Goal: Check status: Check status

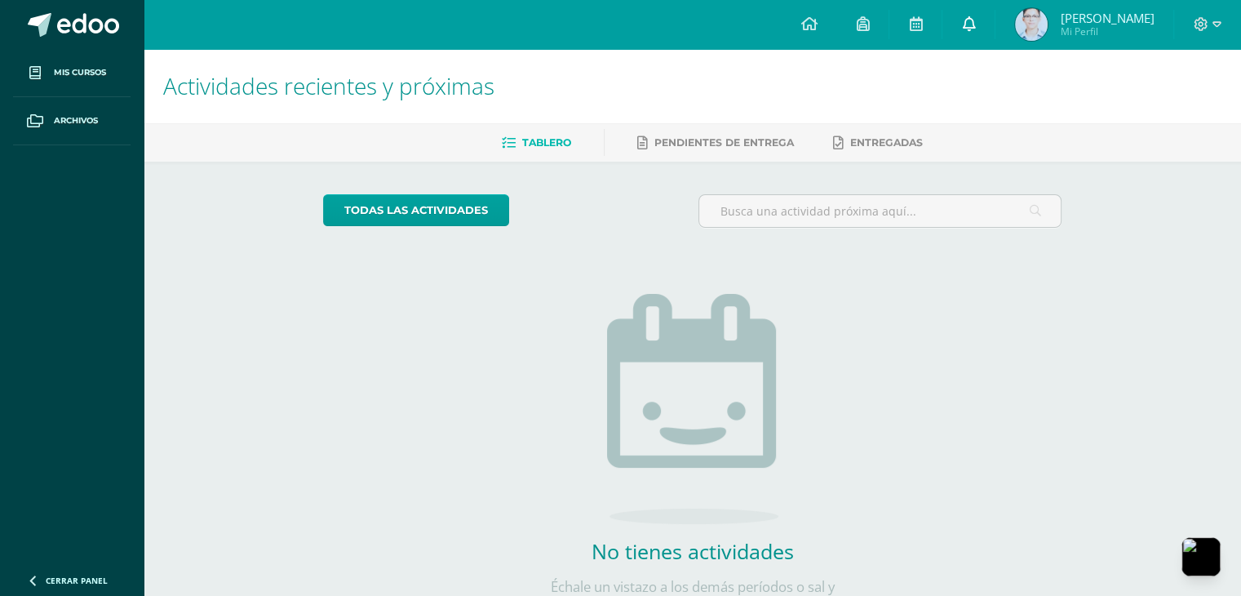
click at [971, 20] on icon at bounding box center [968, 23] width 13 height 15
click at [1048, 16] on img at bounding box center [1031, 24] width 33 height 33
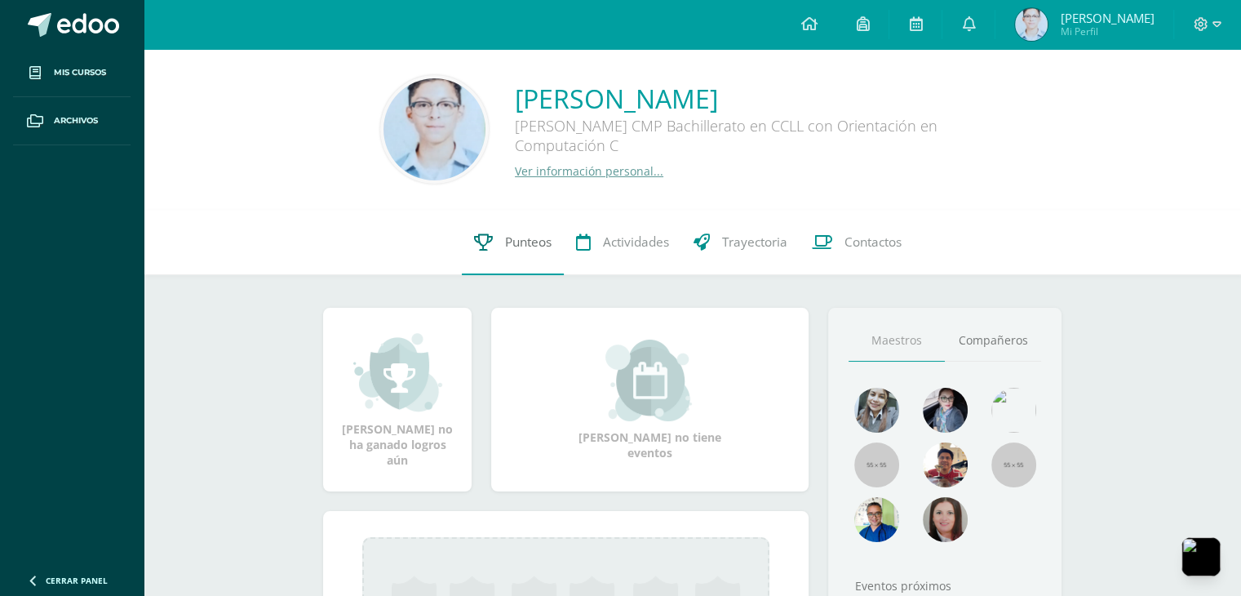
click at [534, 237] on span "Punteos" at bounding box center [528, 241] width 47 height 17
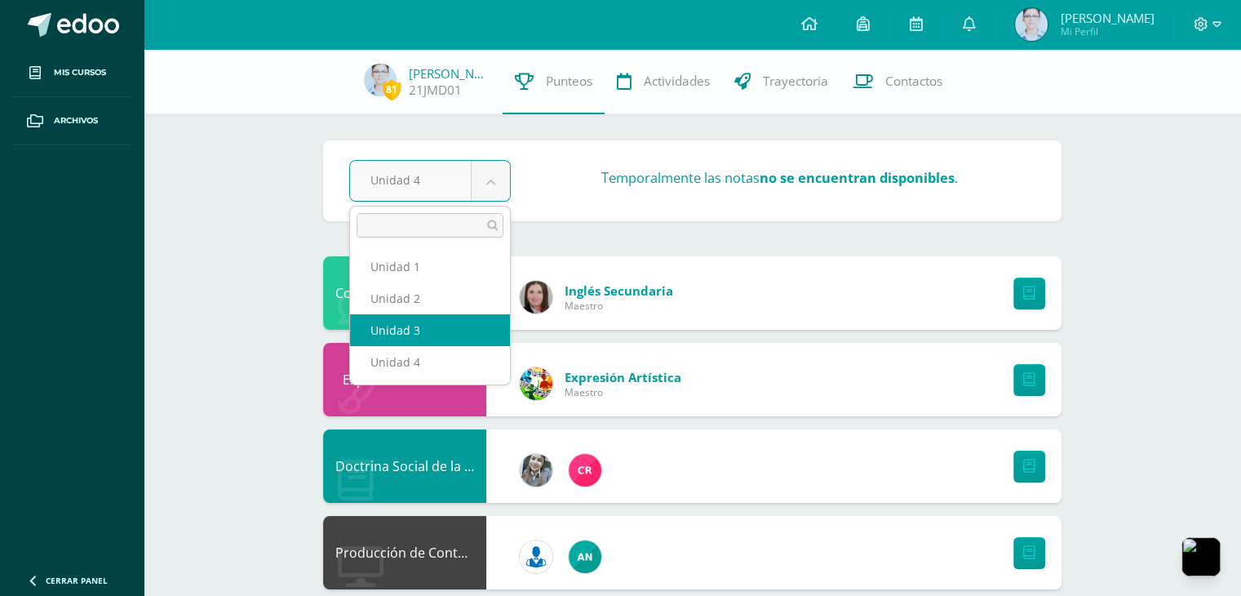
select select "Unidad 3"
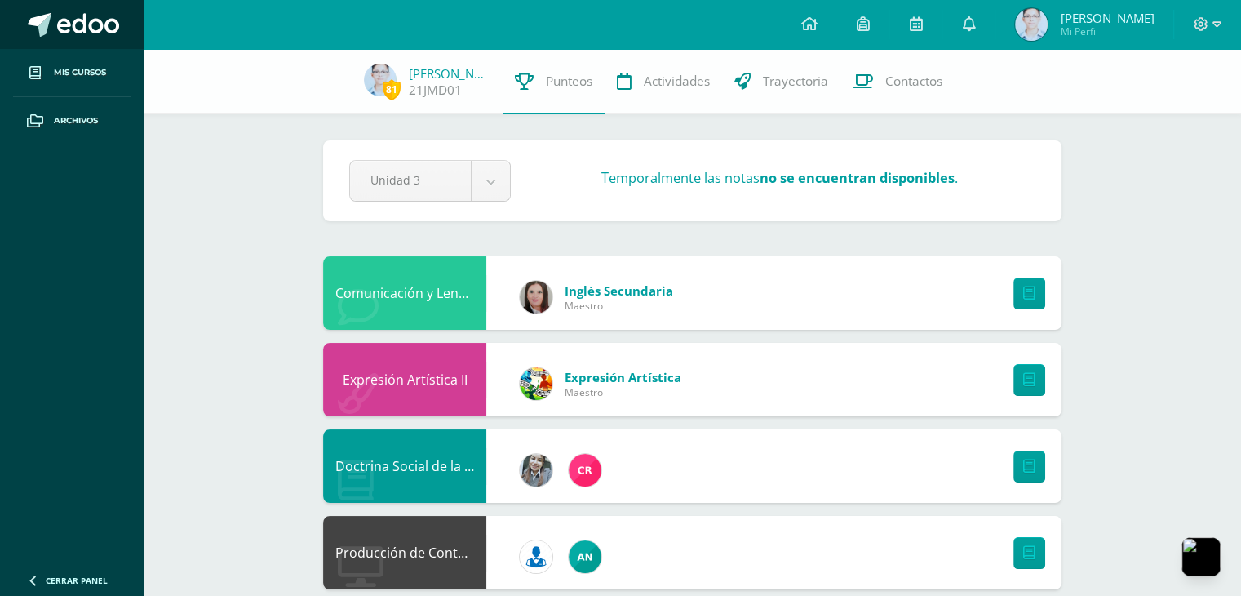
click at [117, 22] on span at bounding box center [88, 25] width 62 height 24
